Goal: Task Accomplishment & Management: Manage account settings

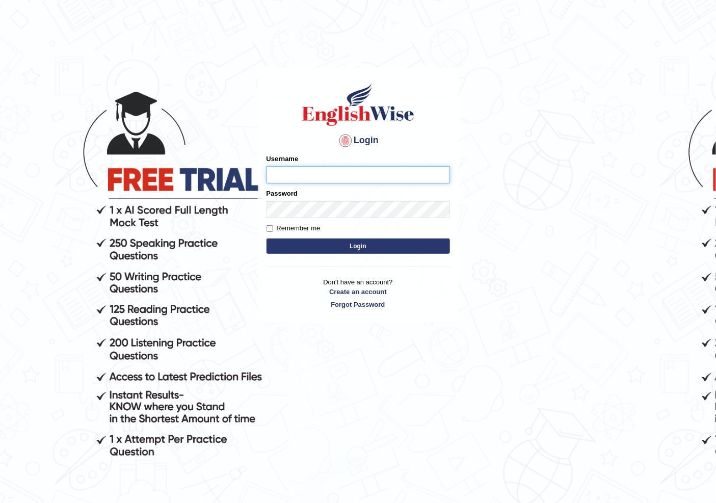
type input "melanipicoc"
drag, startPoint x: 341, startPoint y: 179, endPoint x: 252, endPoint y: 181, distance: 89.7
click at [252, 181] on body "Login Please fix the following errors: Username melanipicoc Password Remember m…" at bounding box center [358, 287] width 716 height 503
type input "NIELE"
click at [266, 238] on button "Login" at bounding box center [357, 245] width 183 height 15
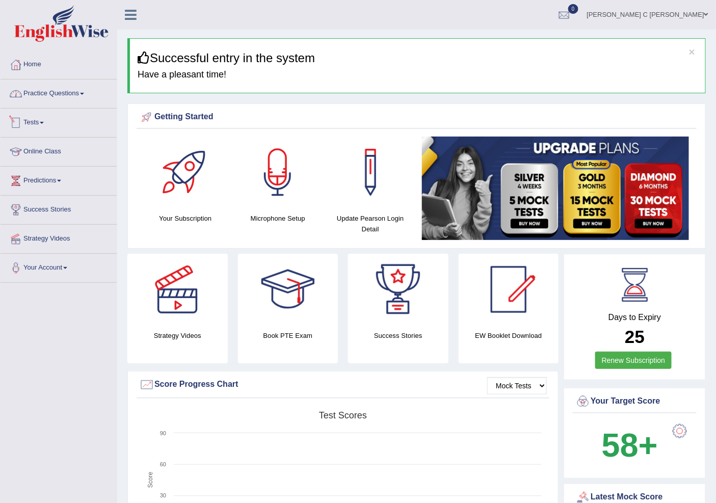
click at [84, 93] on span at bounding box center [82, 94] width 4 height 2
